Goal: Information Seeking & Learning: Find specific fact

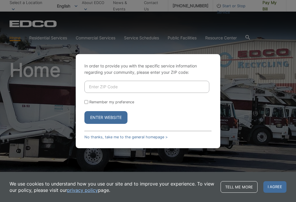
click at [155, 88] on input "Enter ZIP Code" at bounding box center [146, 87] width 125 height 12
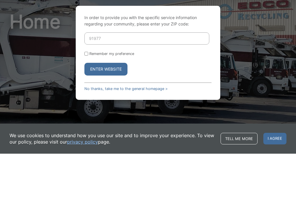
type input "91977"
click at [111, 111] on button "Enter Website" at bounding box center [105, 117] width 43 height 13
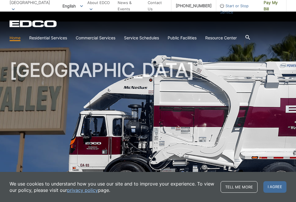
click at [0, 0] on link "Trash" at bounding box center [0, 0] width 0 height 0
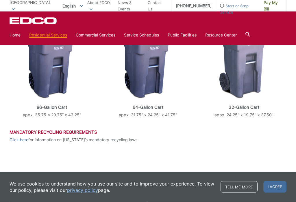
scroll to position [233, 0]
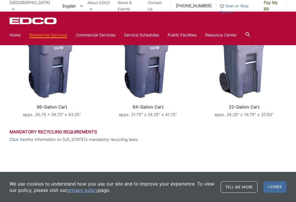
click at [54, 112] on p "appx. 35.75 x 29.75” x 43.25"" at bounding box center [52, 114] width 85 height 6
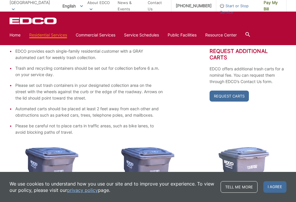
scroll to position [110, 0]
click at [250, 34] on icon at bounding box center [248, 34] width 5 height 5
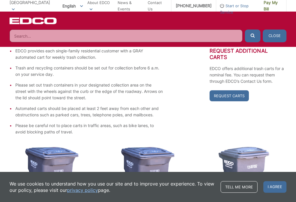
click at [110, 39] on input "Search" at bounding box center [126, 36] width 233 height 13
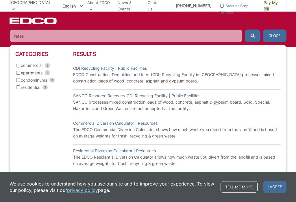
type input "rates"
click at [251, 36] on button "submit" at bounding box center [253, 36] width 16 height 13
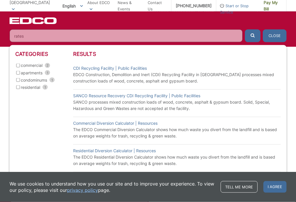
scroll to position [54, 0]
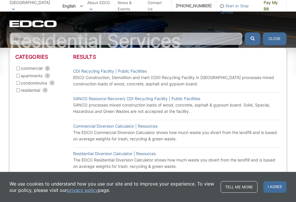
click at [20, 88] on label "residential 1" at bounding box center [44, 90] width 58 height 7
click at [20, 88] on input "residential 1" at bounding box center [18, 90] width 4 height 4
checkbox input "true"
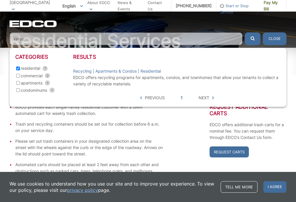
click at [209, 98] on span "Next" at bounding box center [204, 98] width 11 height 6
click at [204, 100] on span "Next" at bounding box center [204, 98] width 11 height 6
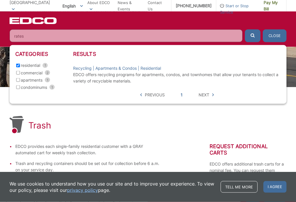
scroll to position [0, 0]
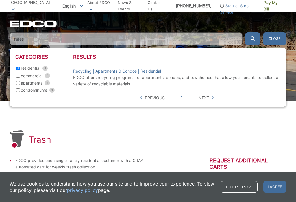
click at [206, 99] on span "Next" at bounding box center [204, 98] width 11 height 6
click at [182, 98] on link "1" at bounding box center [182, 98] width 2 height 6
click at [208, 99] on span "Next" at bounding box center [204, 98] width 11 height 6
click at [245, 1] on li "Start or Stop Service" at bounding box center [237, 6] width 43 height 12
click at [192, 4] on link "[PHONE_NUMBER]" at bounding box center [194, 6] width 45 height 12
